Goal: Information Seeking & Learning: Find specific fact

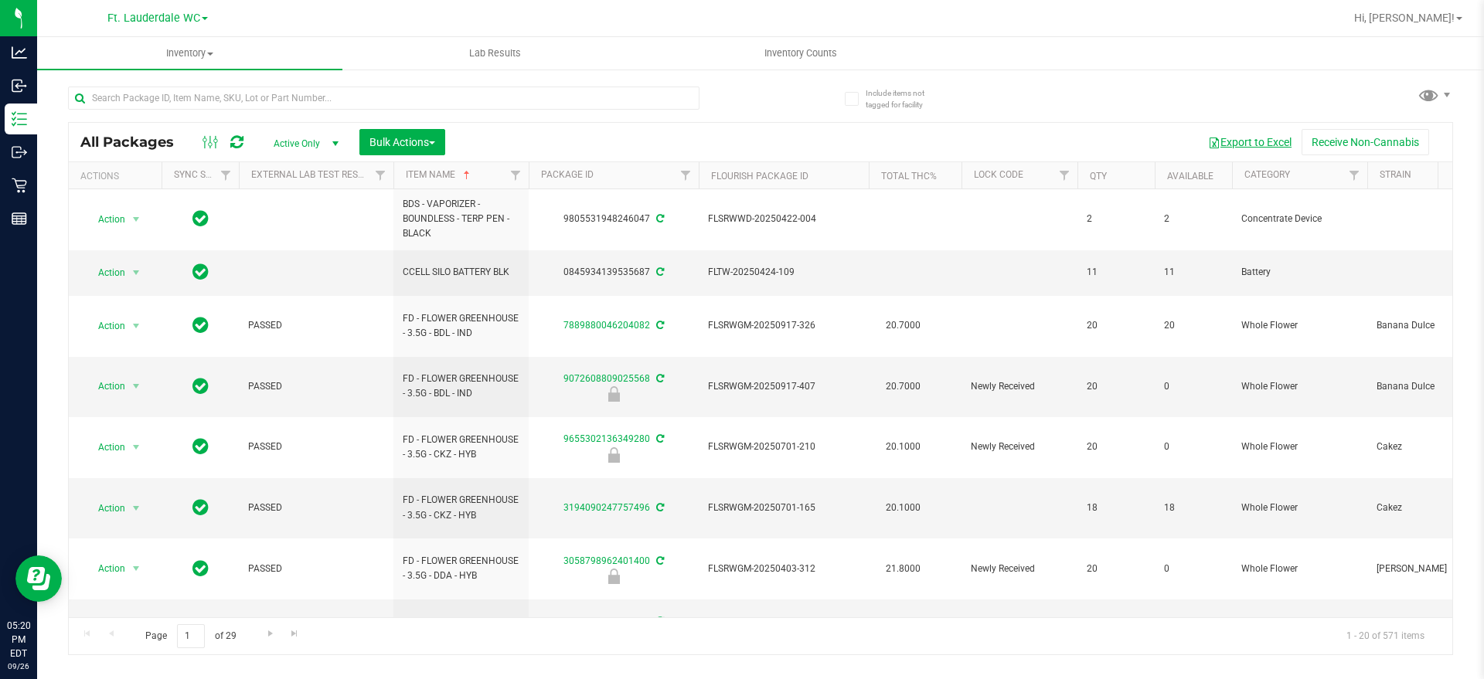
click at [1250, 141] on button "Export to Excel" at bounding box center [1250, 142] width 104 height 26
click at [529, 98] on input "text" at bounding box center [383, 98] width 631 height 23
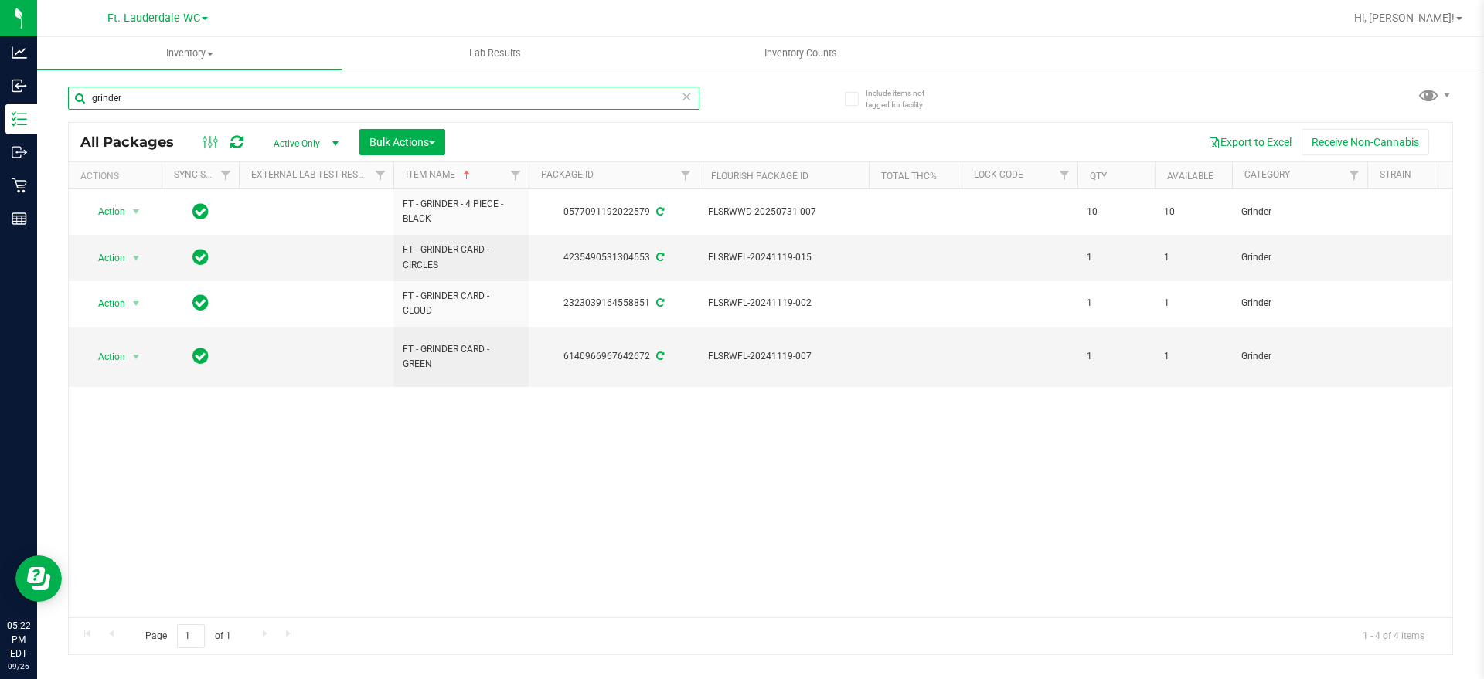
click at [578, 106] on input "grinder" at bounding box center [383, 98] width 631 height 23
type input "g"
type input "gpen"
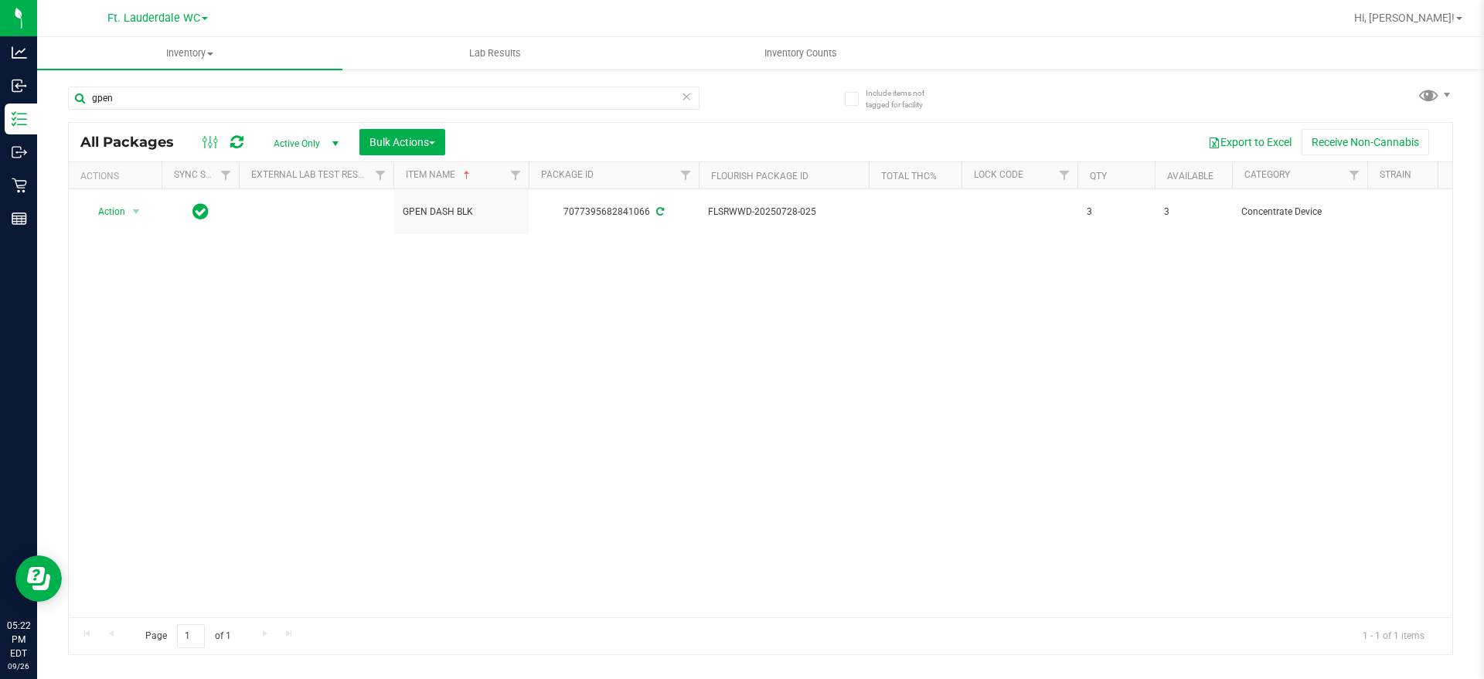
click at [687, 94] on icon at bounding box center [686, 96] width 11 height 19
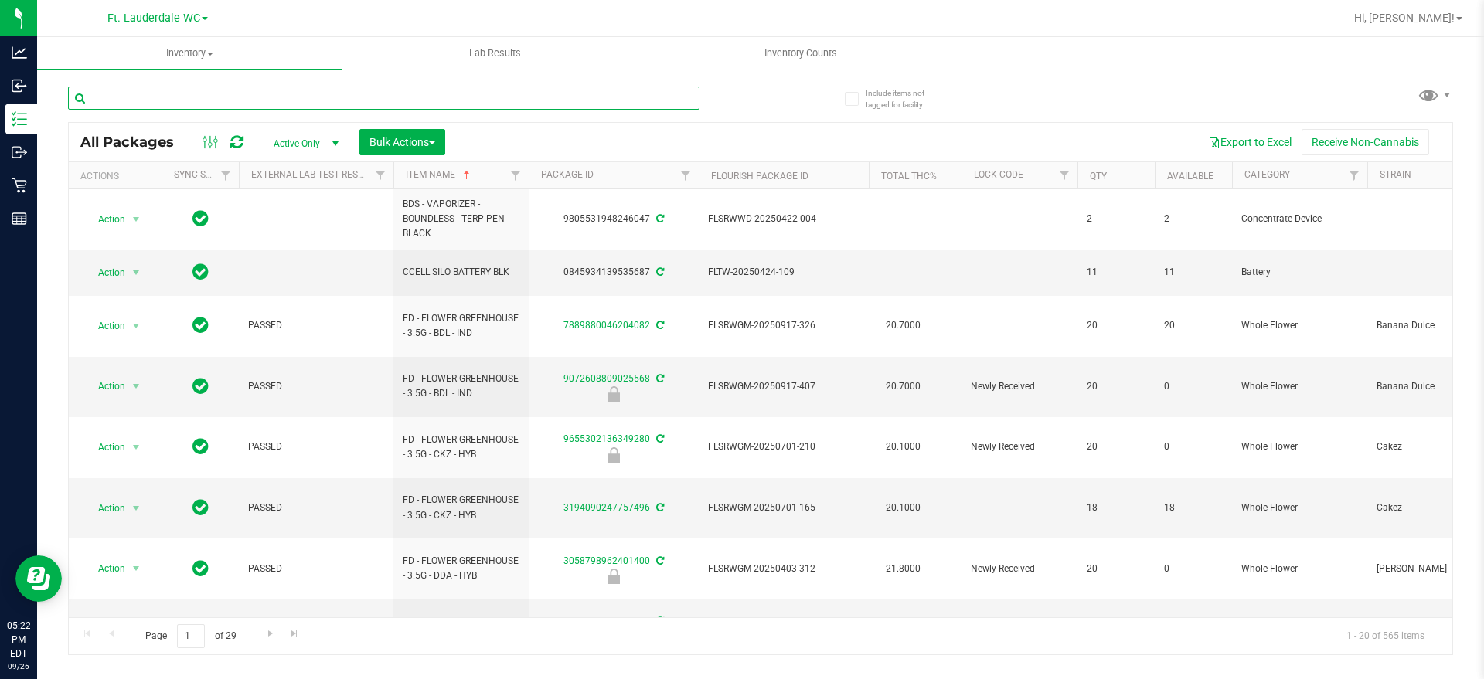
click at [475, 97] on input "text" at bounding box center [383, 98] width 631 height 23
type input "grav"
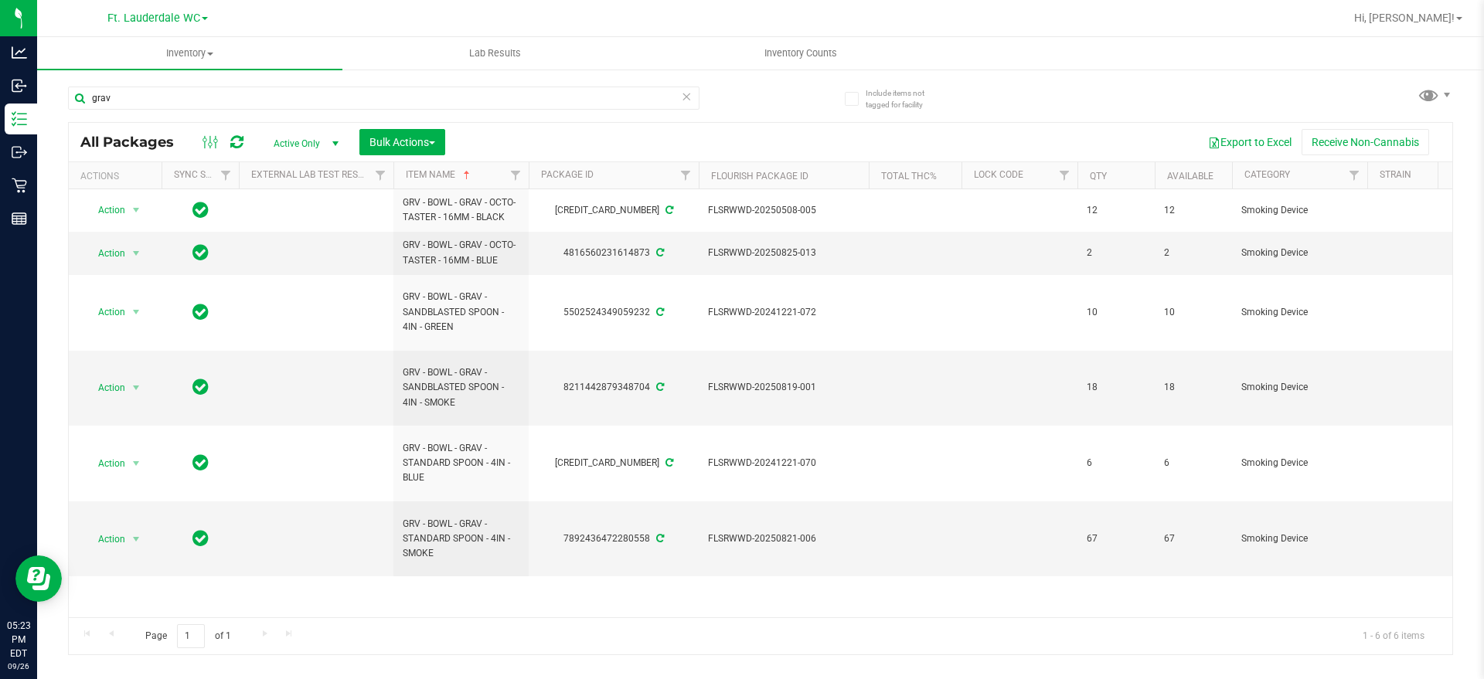
click at [686, 93] on icon at bounding box center [686, 96] width 11 height 19
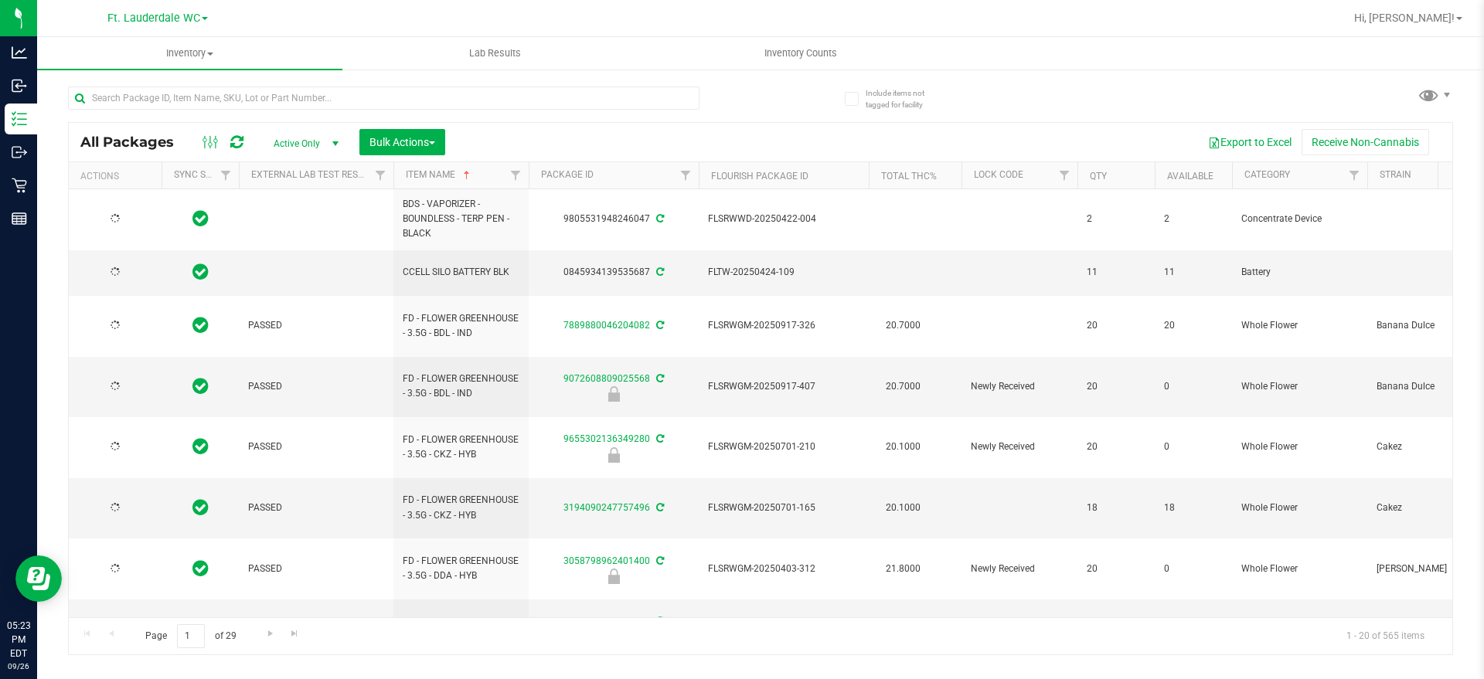
click at [571, 114] on div at bounding box center [383, 105] width 631 height 36
click at [568, 100] on input "text" at bounding box center [383, 98] width 631 height 23
type input "puf"
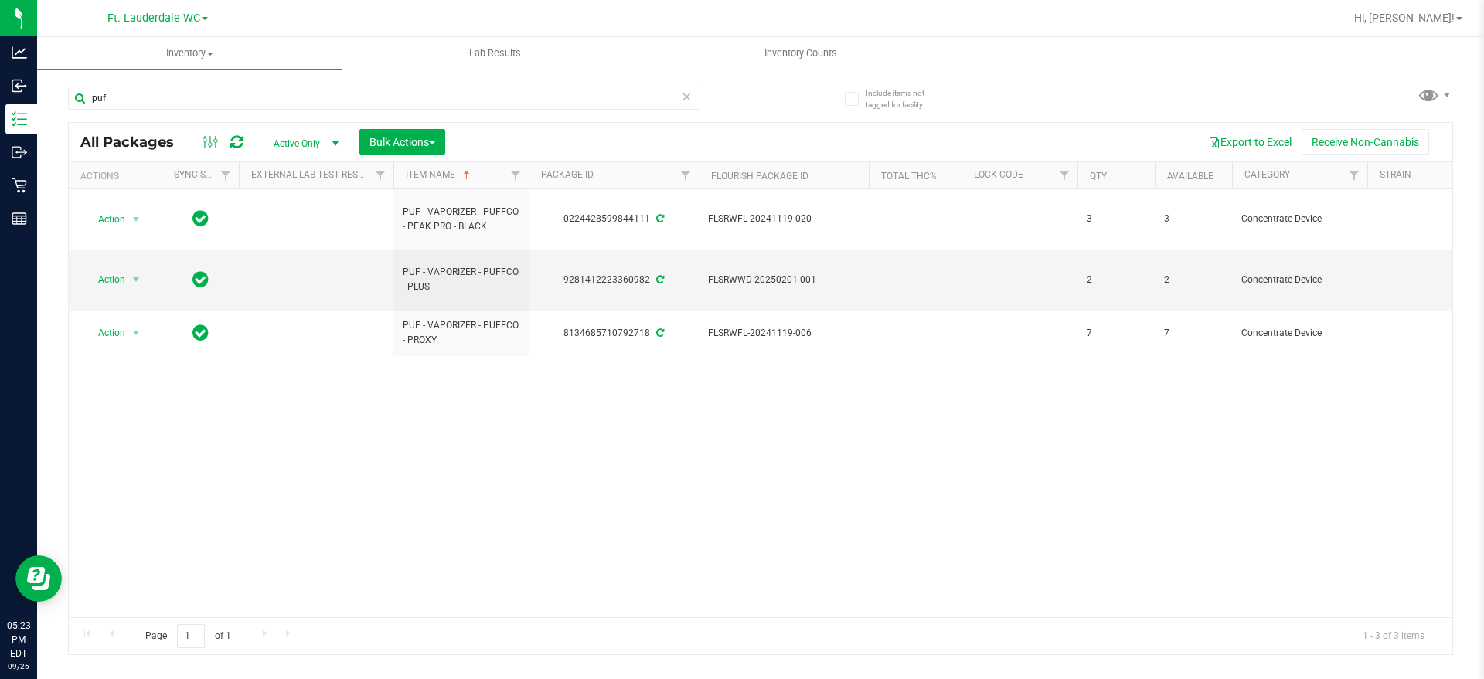
click at [682, 91] on icon at bounding box center [686, 96] width 11 height 19
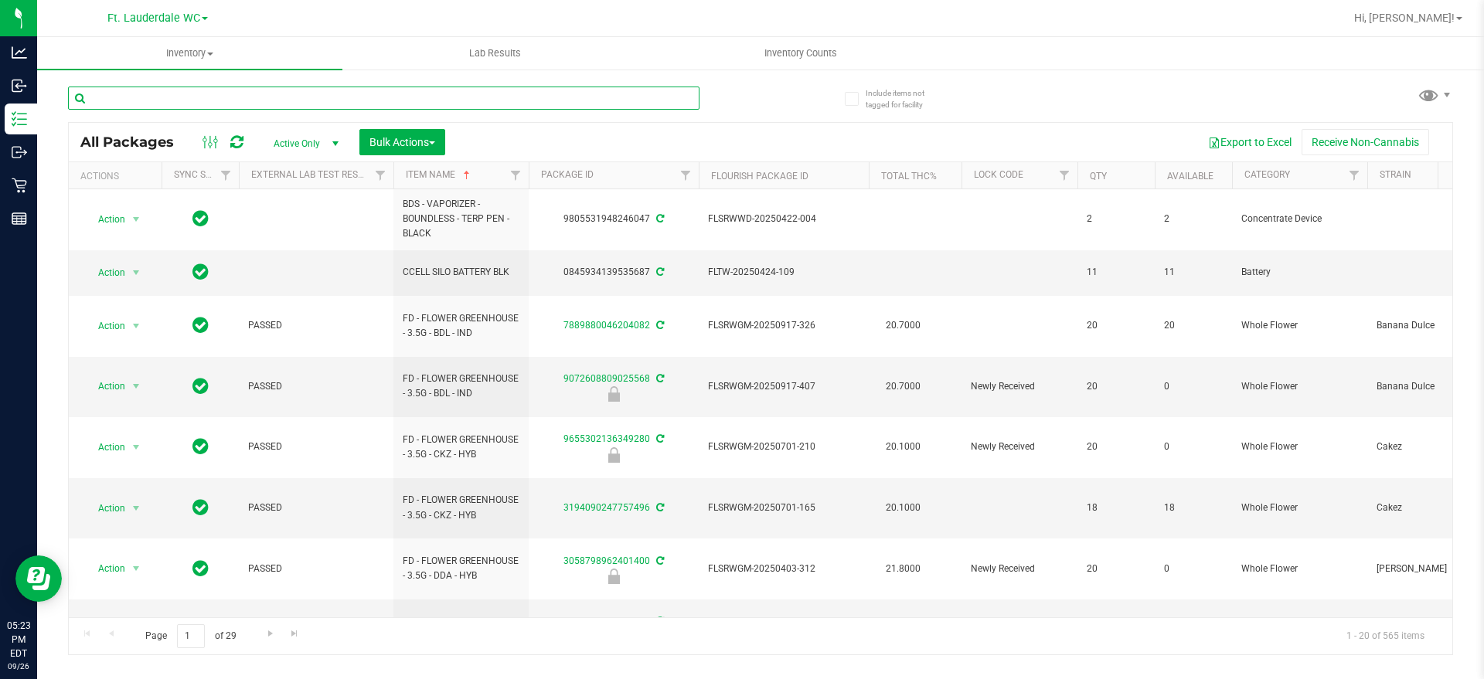
click at [649, 95] on input "text" at bounding box center [383, 98] width 631 height 23
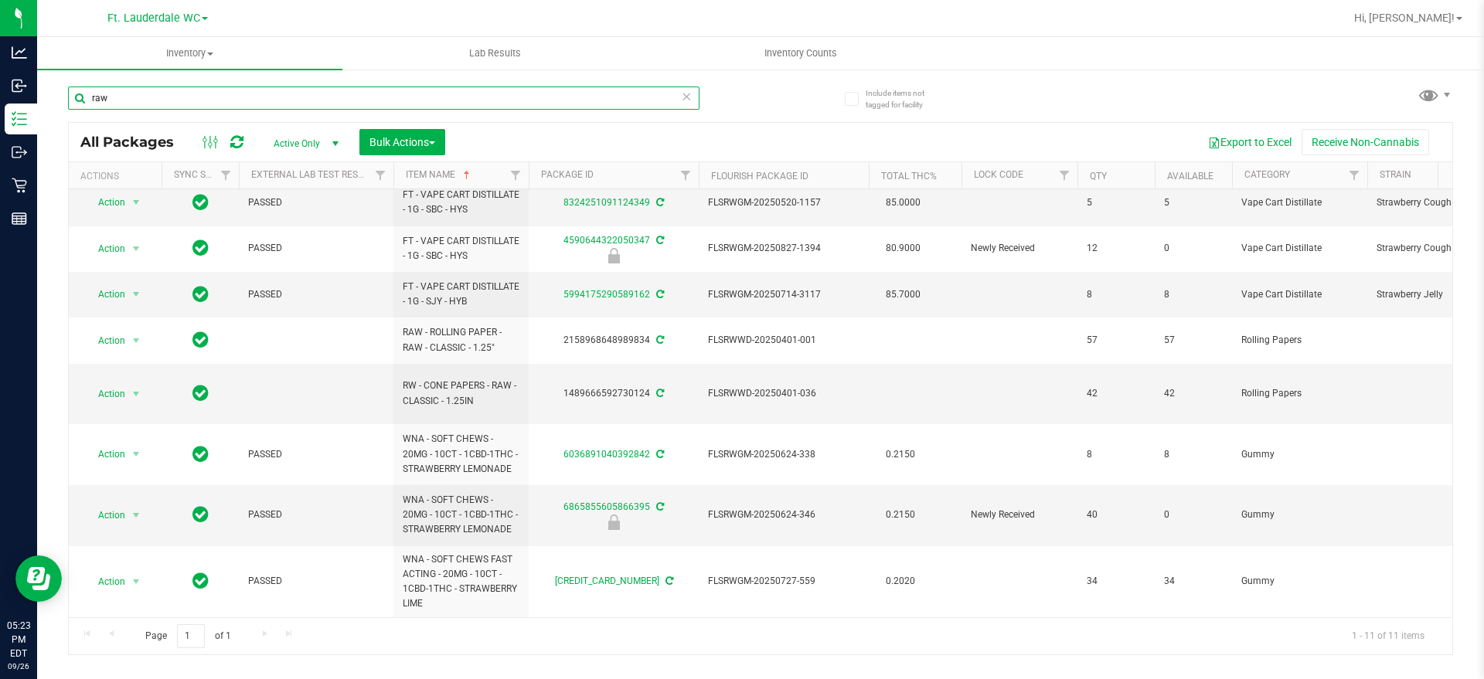
scroll to position [155, 0]
click at [519, 100] on input "raw" at bounding box center [383, 98] width 631 height 23
type input "r"
type input "lighter"
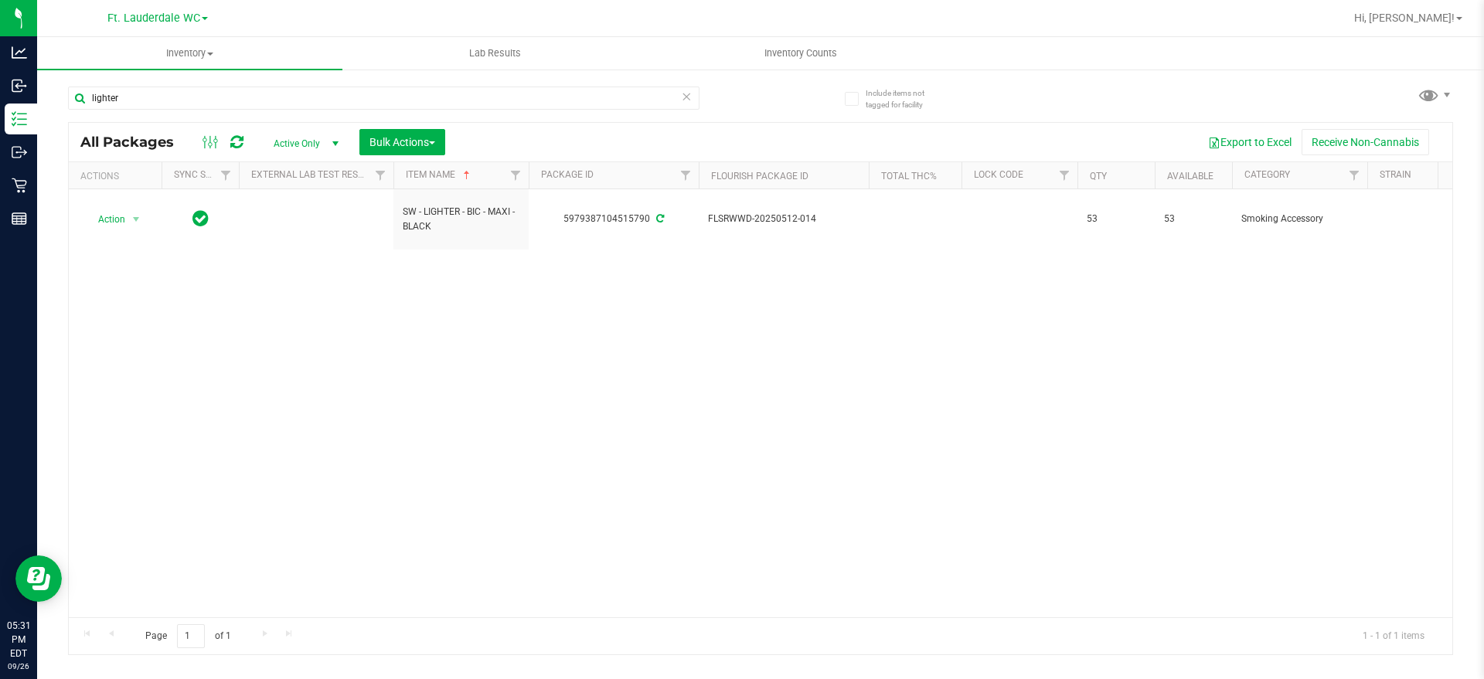
click at [685, 90] on icon at bounding box center [686, 96] width 11 height 19
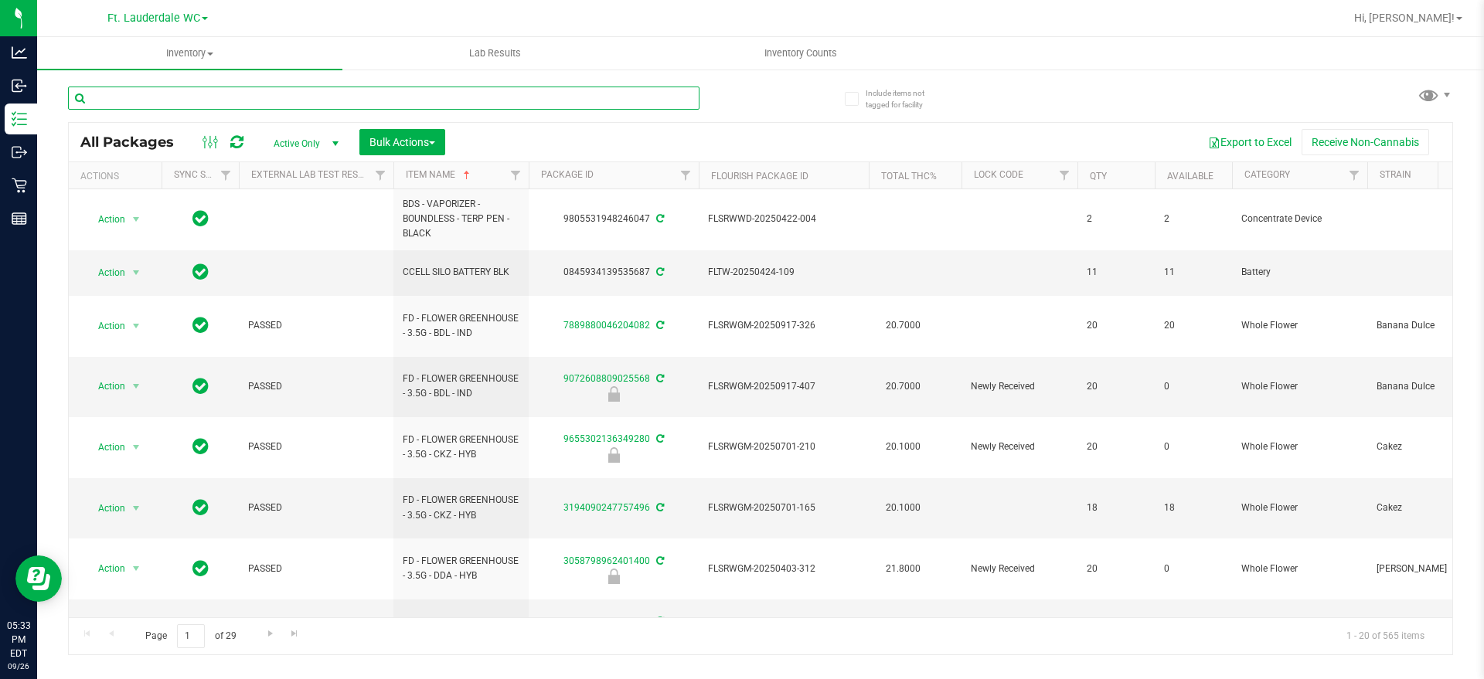
click at [573, 107] on input "text" at bounding box center [383, 98] width 631 height 23
type input "vbs"
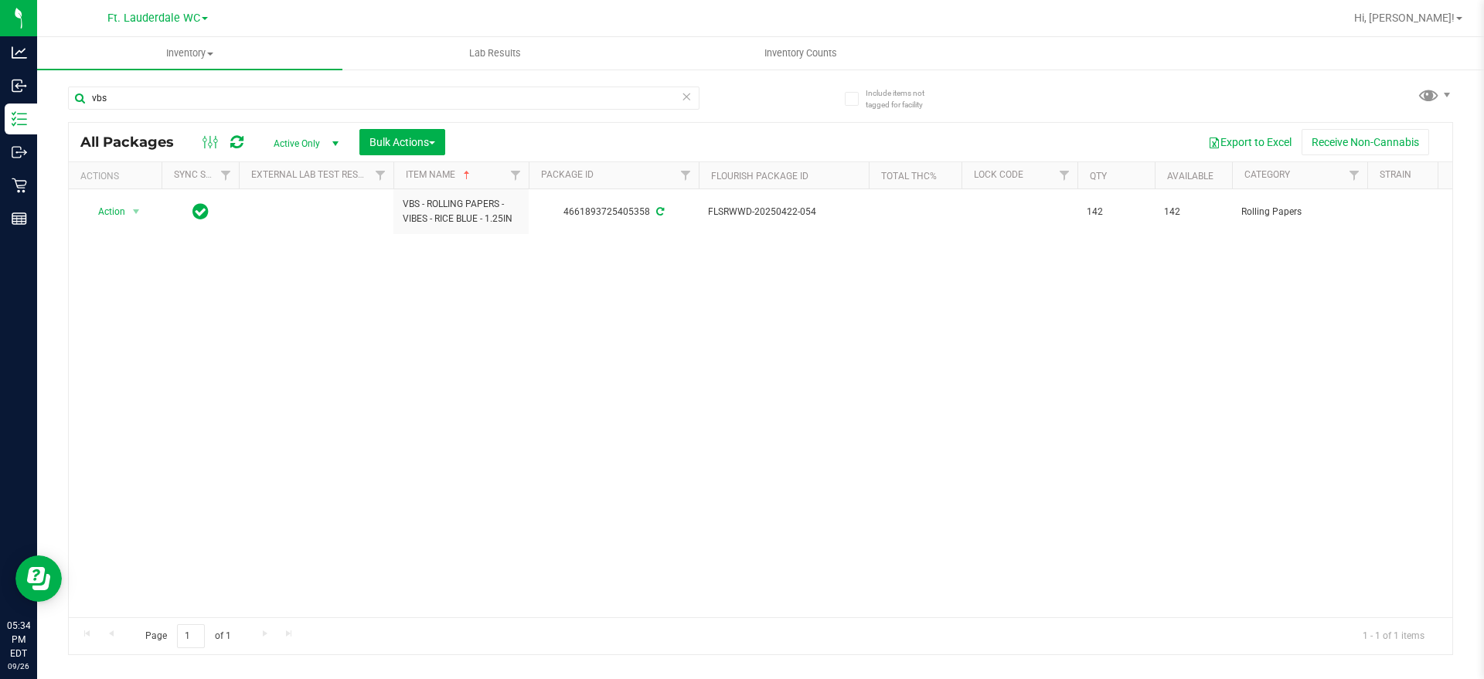
click at [685, 90] on icon at bounding box center [686, 96] width 11 height 19
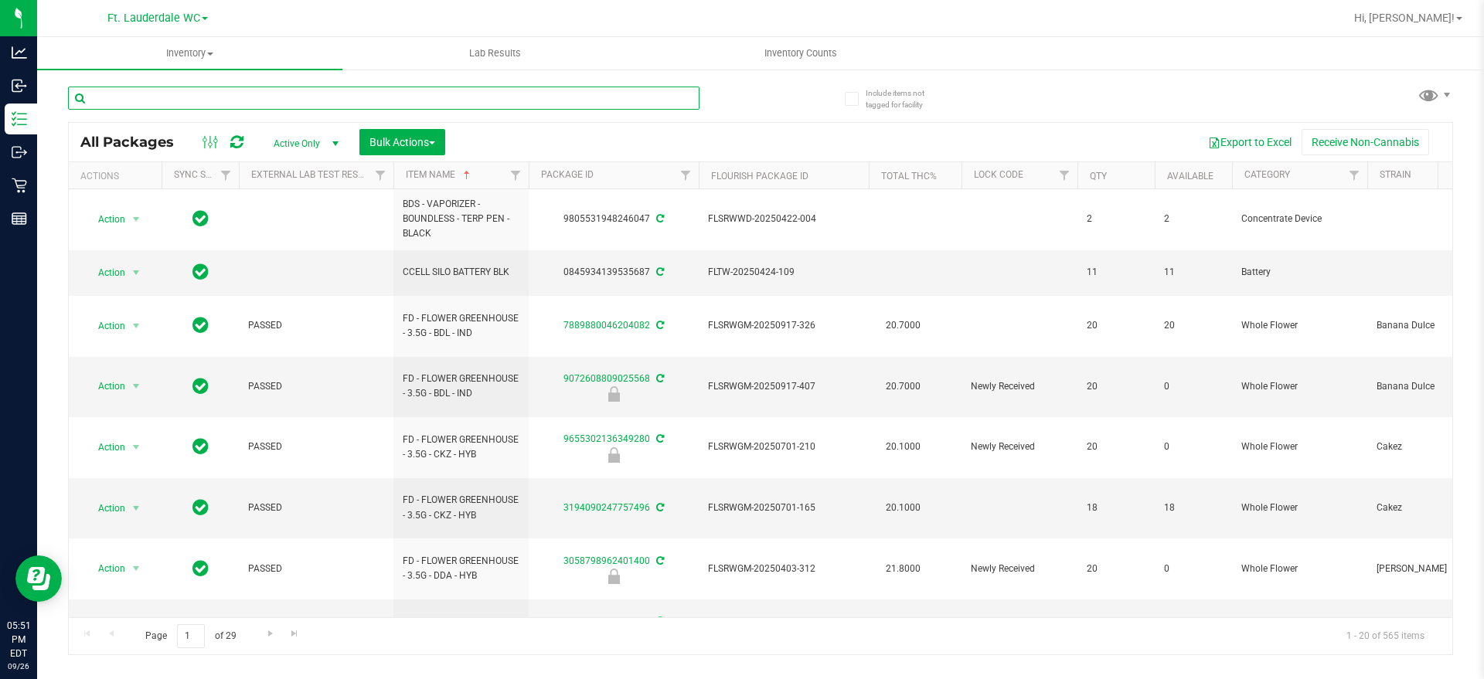
click at [481, 100] on input "text" at bounding box center [383, 98] width 631 height 23
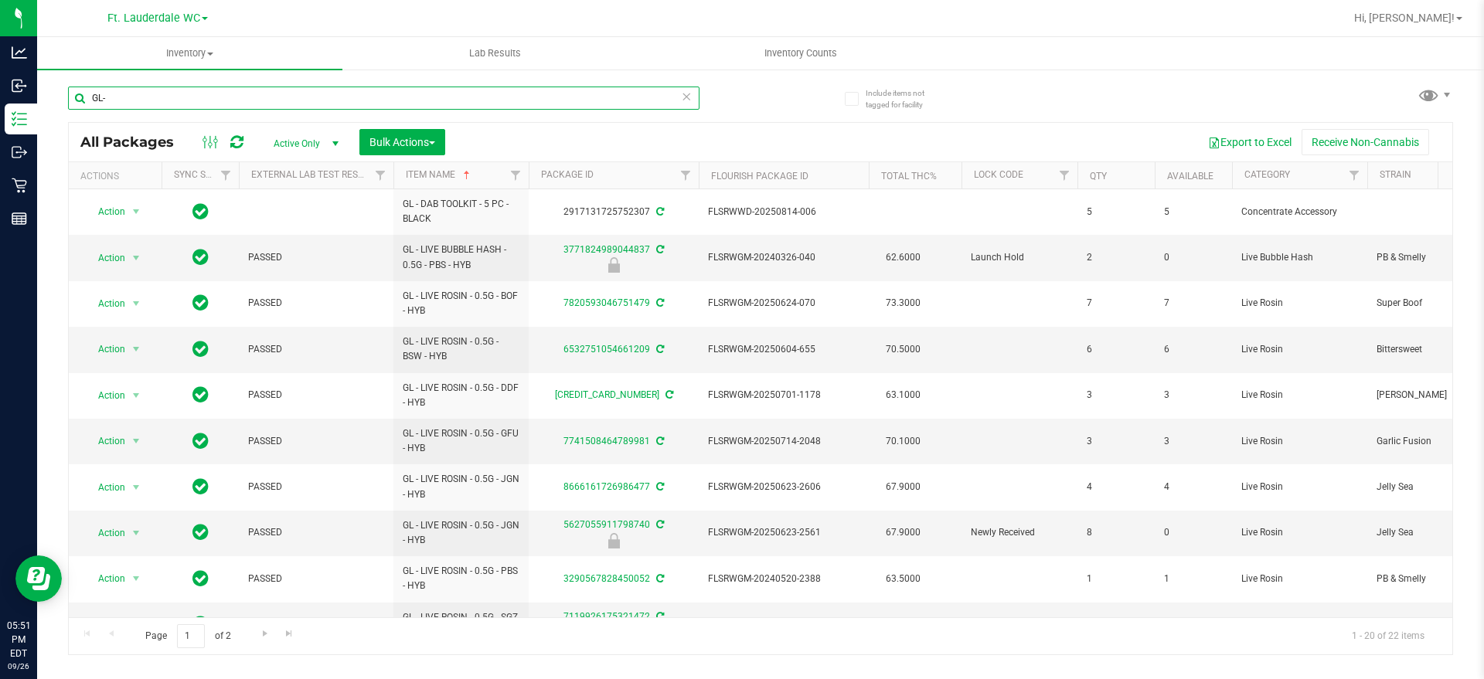
type input "GL-"
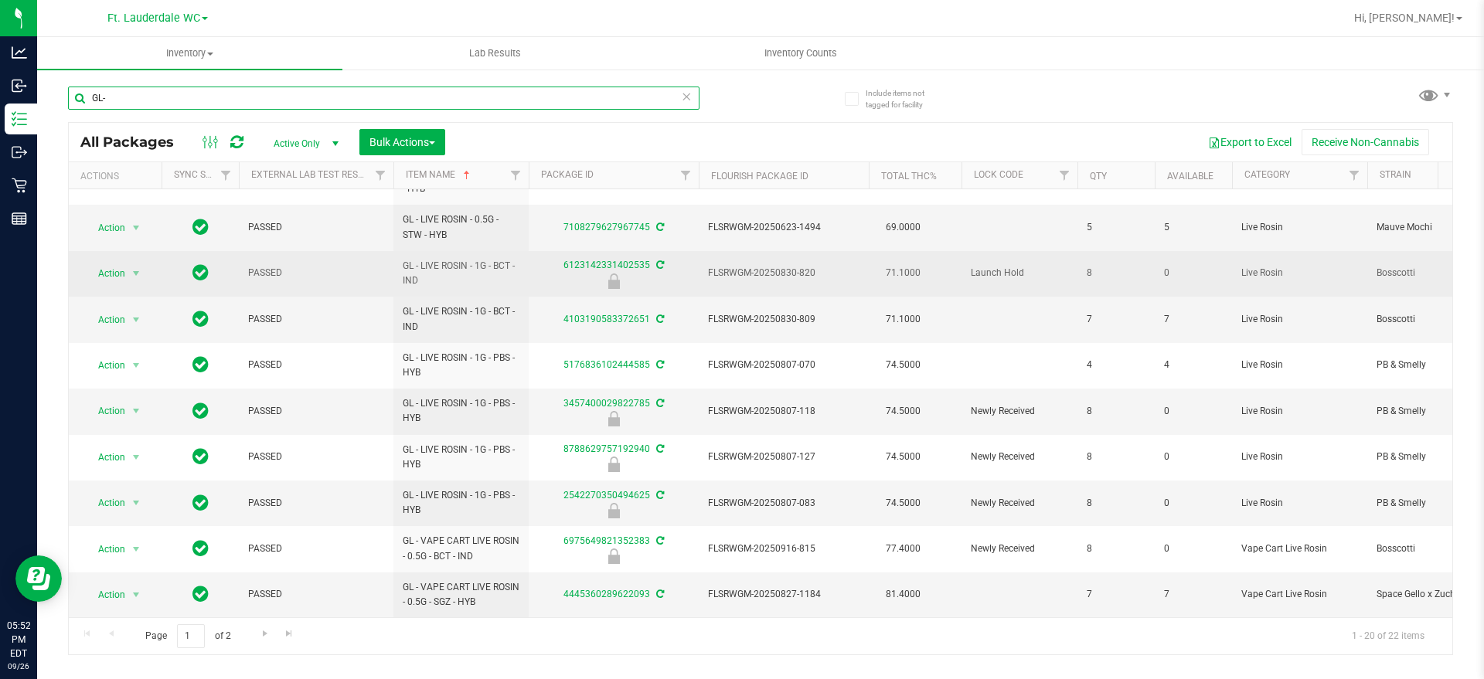
scroll to position [504, 0]
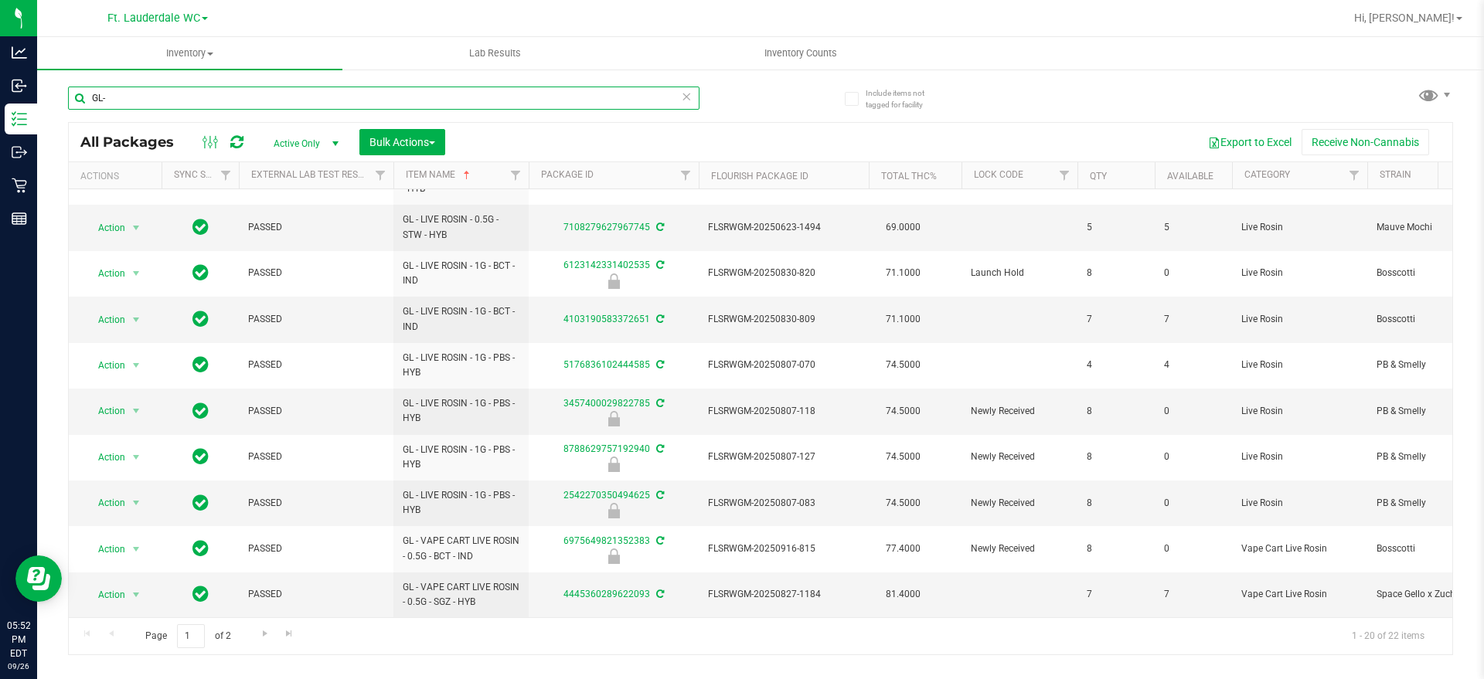
click at [680, 94] on input "GL-" at bounding box center [383, 98] width 631 height 23
click at [686, 89] on icon at bounding box center [686, 96] width 11 height 19
